Goal: Navigation & Orientation: Find specific page/section

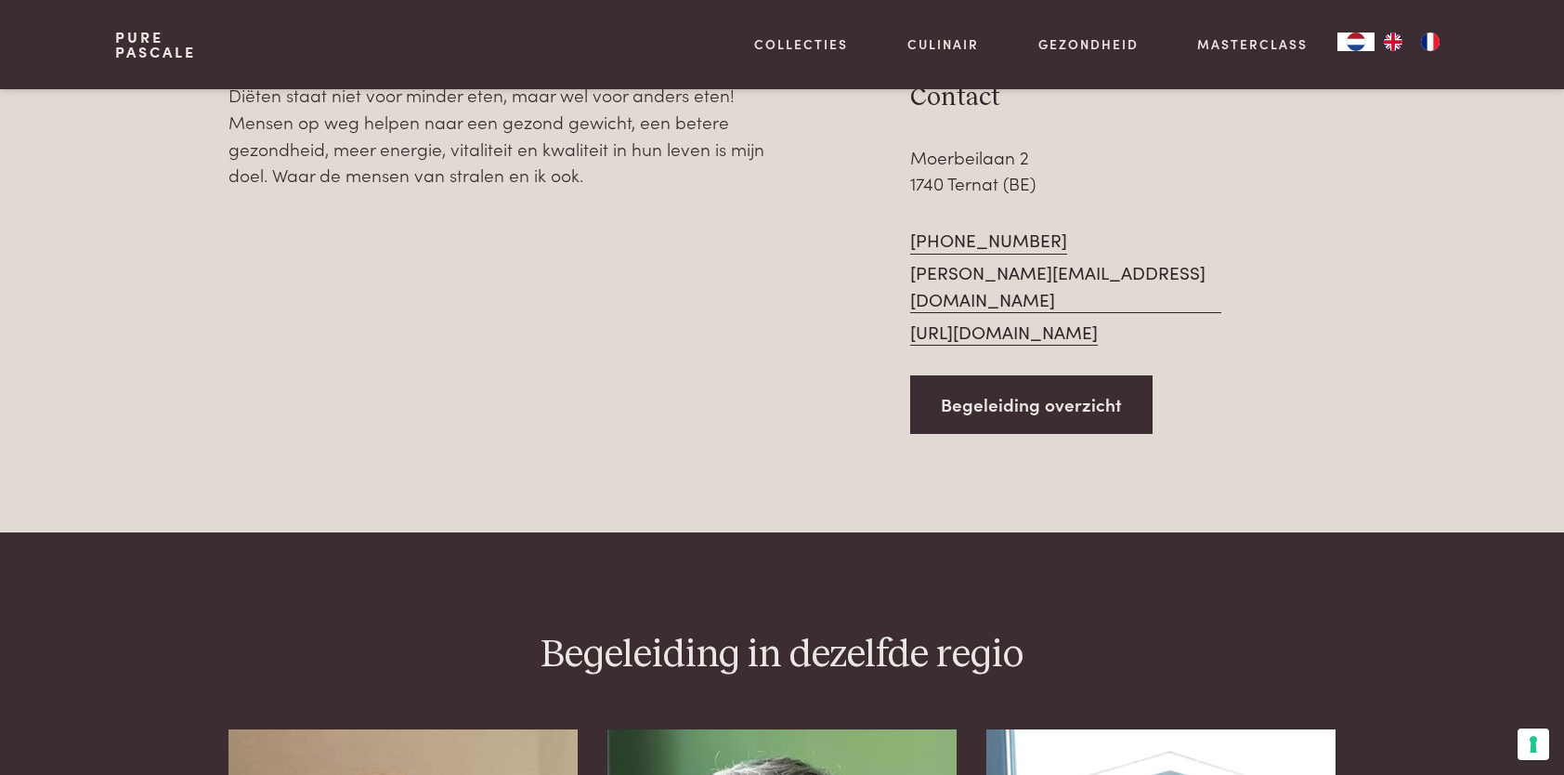
scroll to position [867, 0]
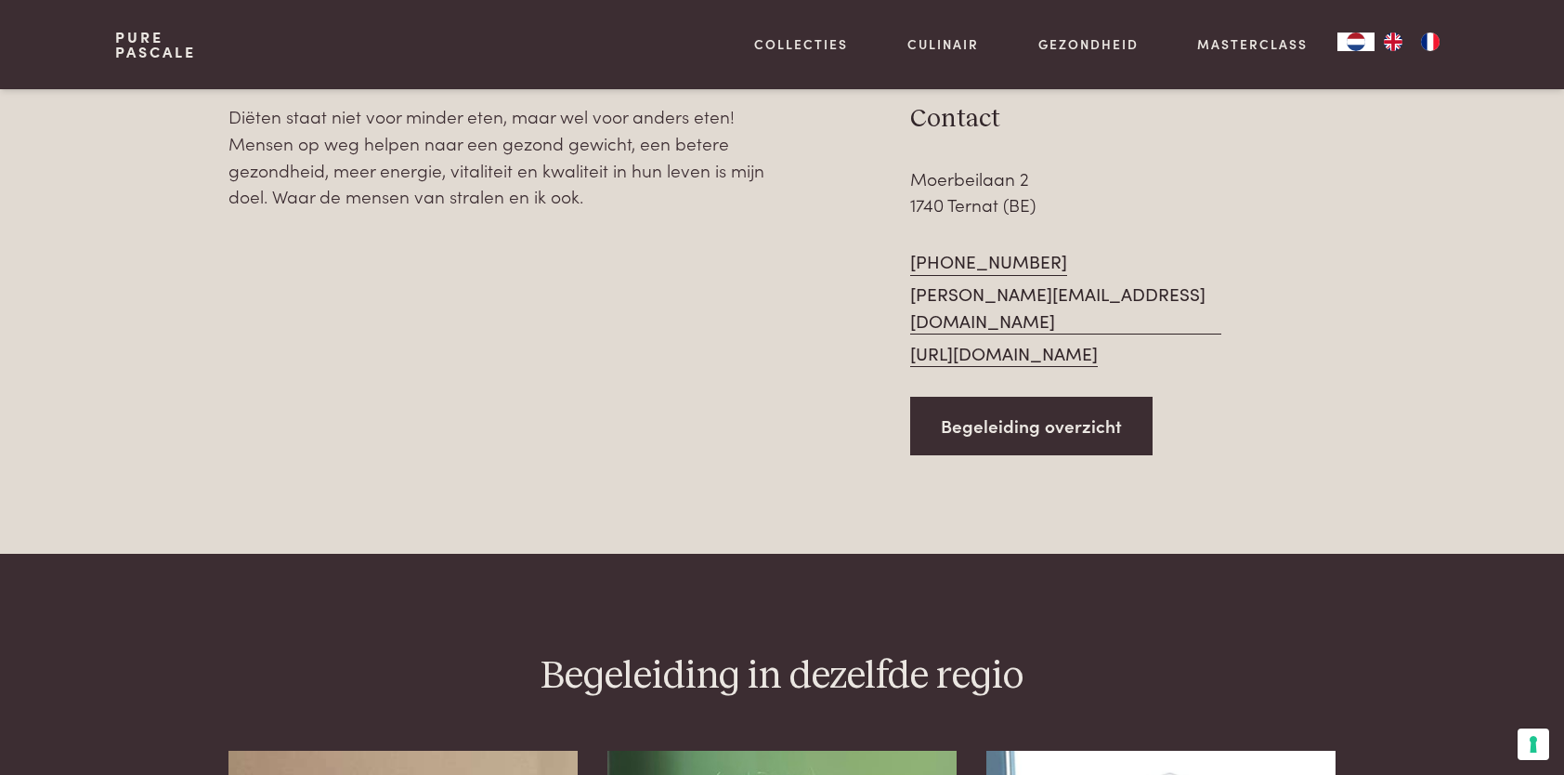
click at [1005, 341] on link "https://www.dietistesabrinamattens.be" at bounding box center [1004, 354] width 188 height 28
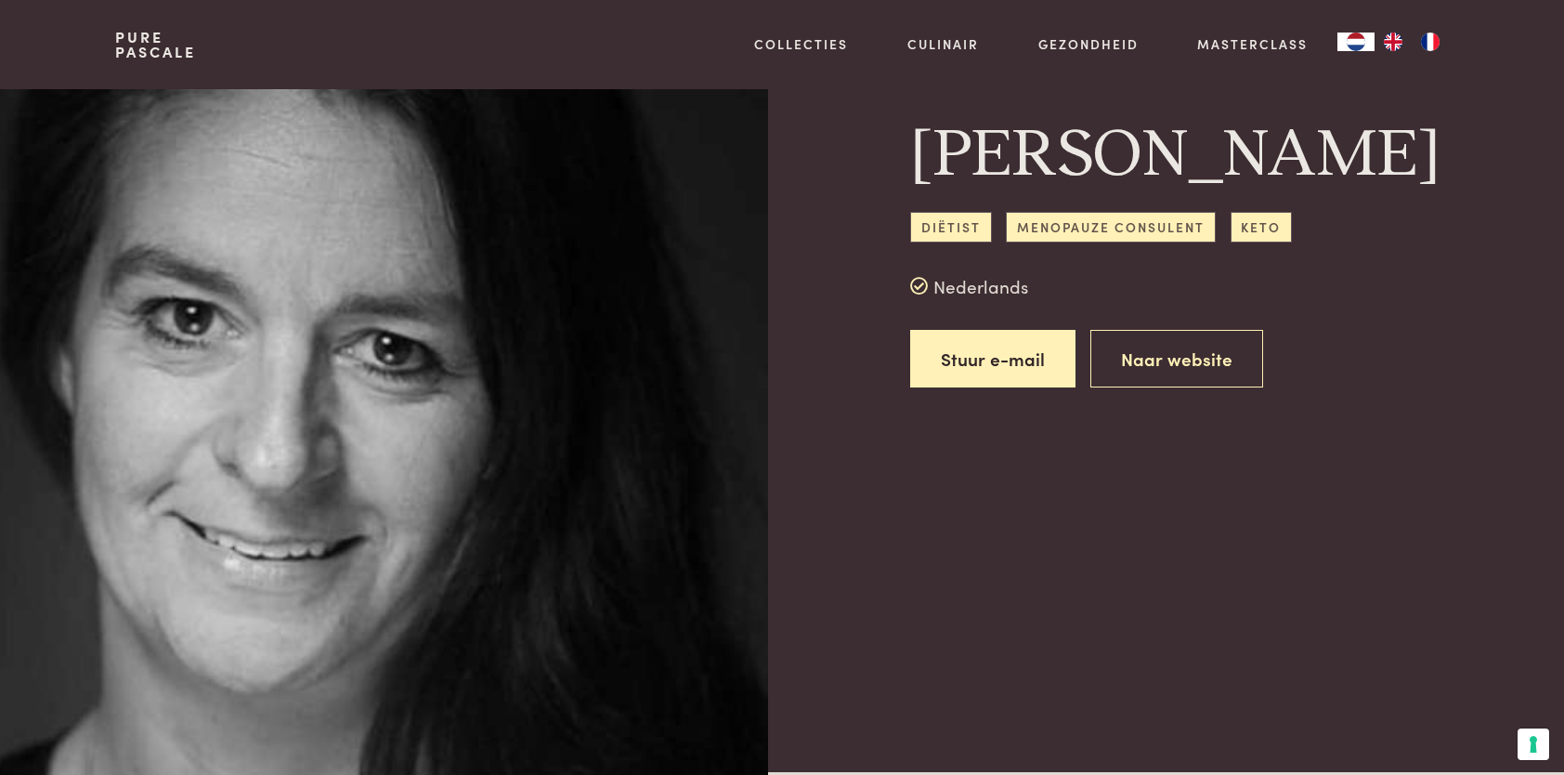
scroll to position [0, 0]
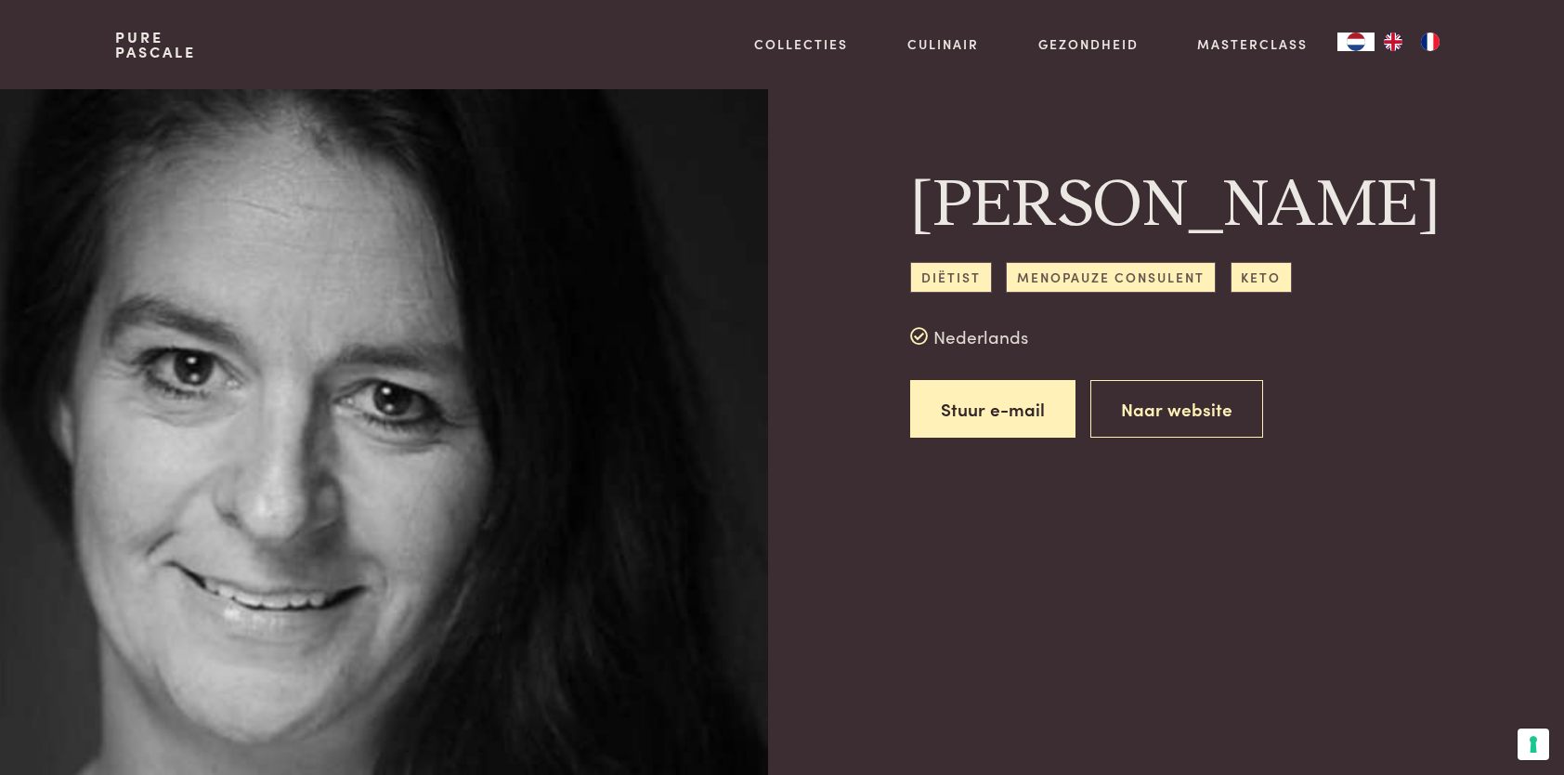
click at [1068, 293] on span "Menopauze consulent" at bounding box center [1110, 277] width 209 height 31
click at [1149, 438] on link "Naar website" at bounding box center [1176, 409] width 173 height 59
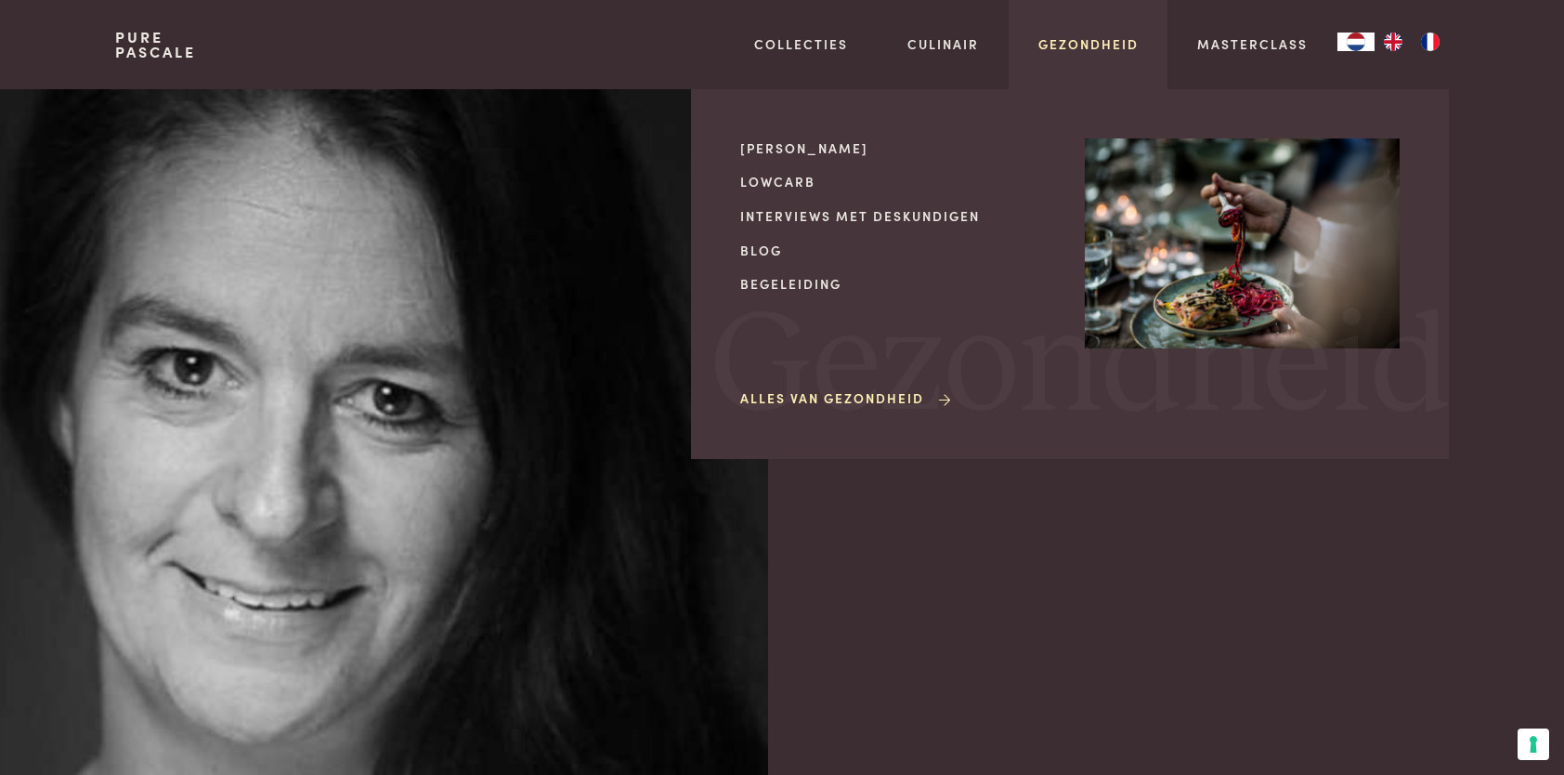
click at [1068, 46] on link "Gezondheid" at bounding box center [1088, 44] width 100 height 20
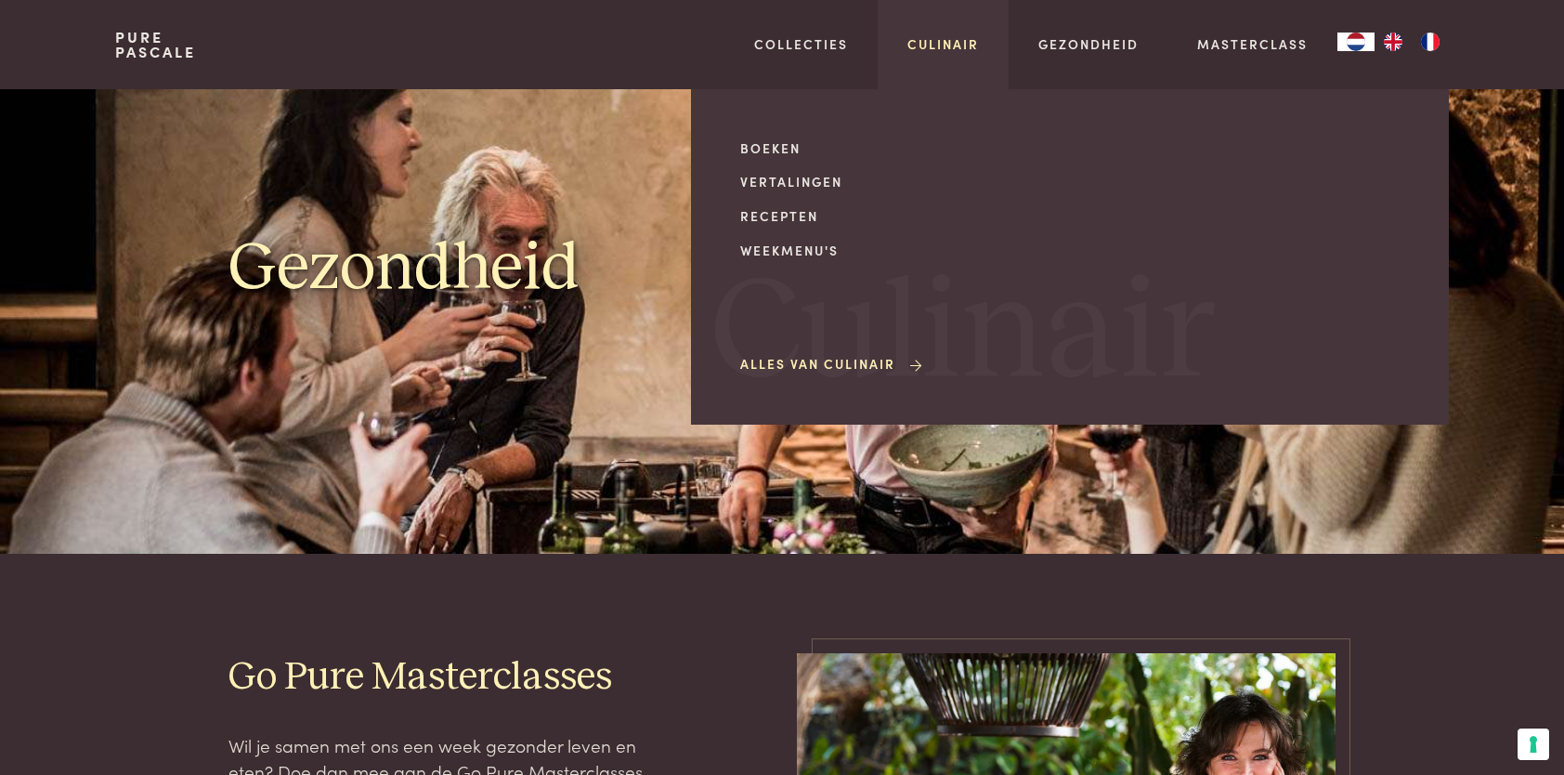
click at [973, 48] on link "Culinair" at bounding box center [943, 44] width 72 height 20
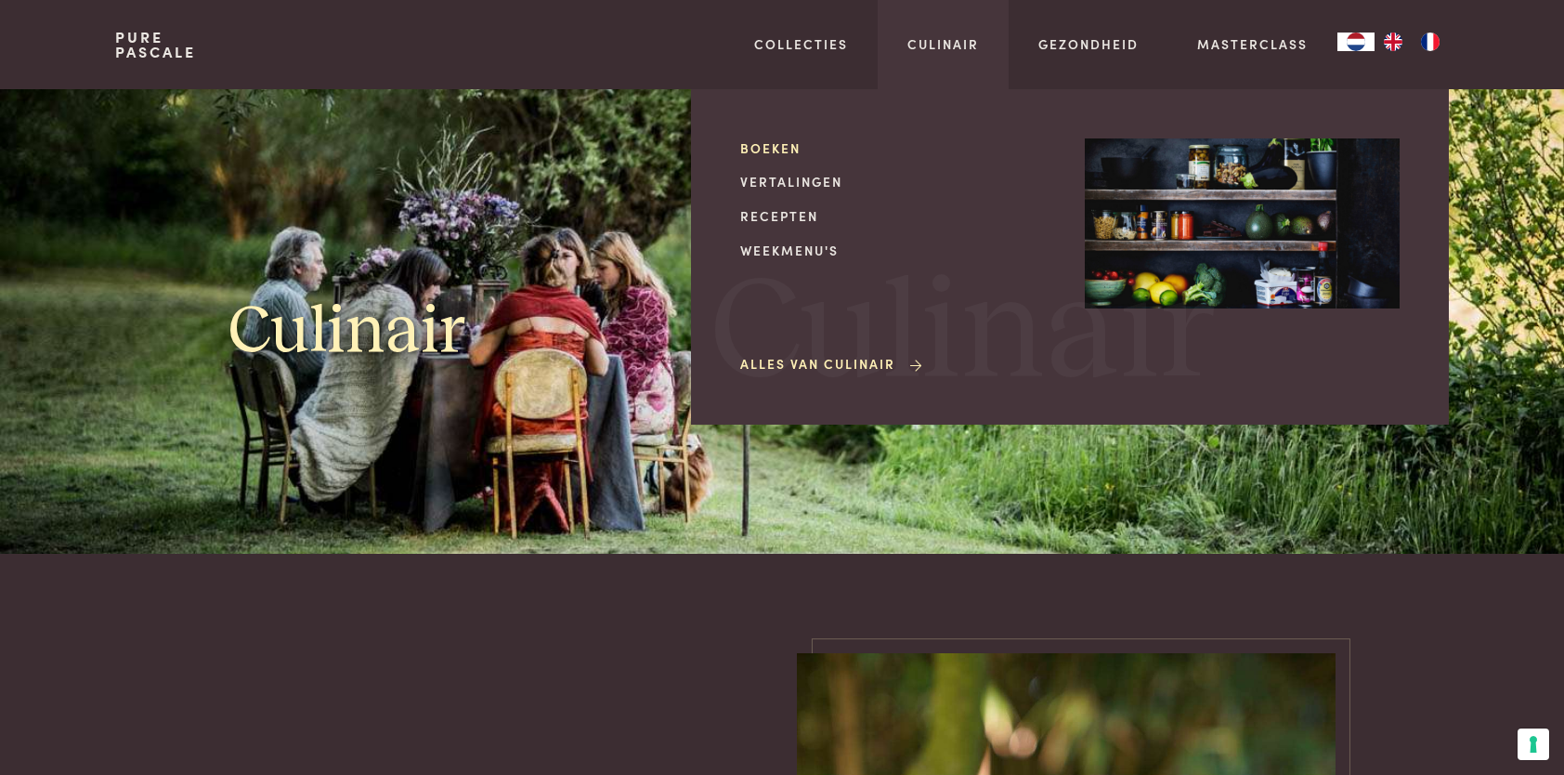
click at [780, 152] on link "Boeken" at bounding box center [897, 148] width 315 height 20
